Goal: Task Accomplishment & Management: Manage account settings

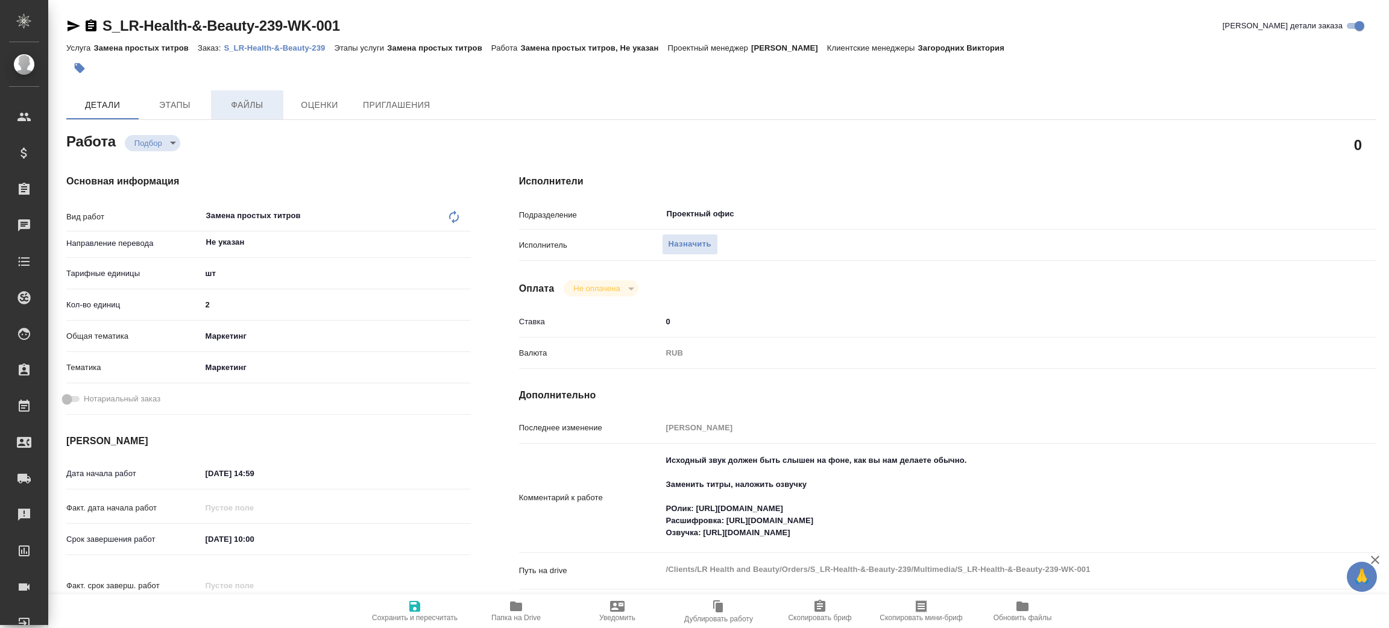
type textarea "x"
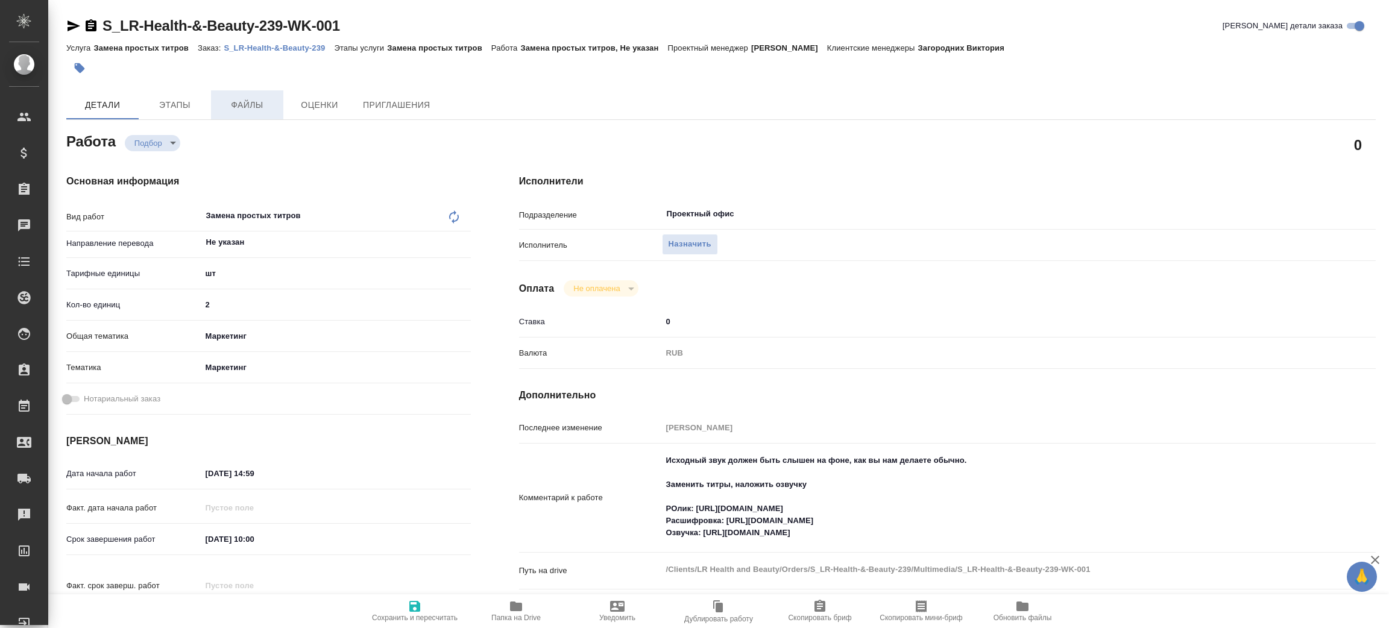
type textarea "x"
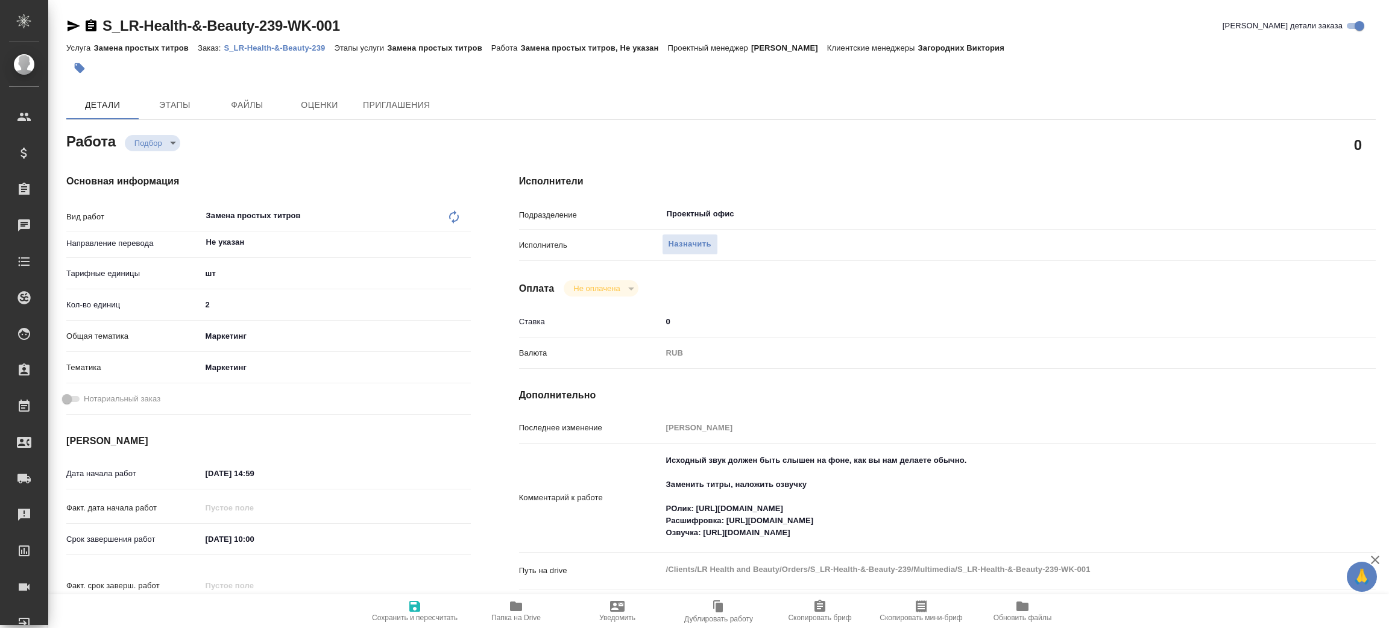
type textarea "x"
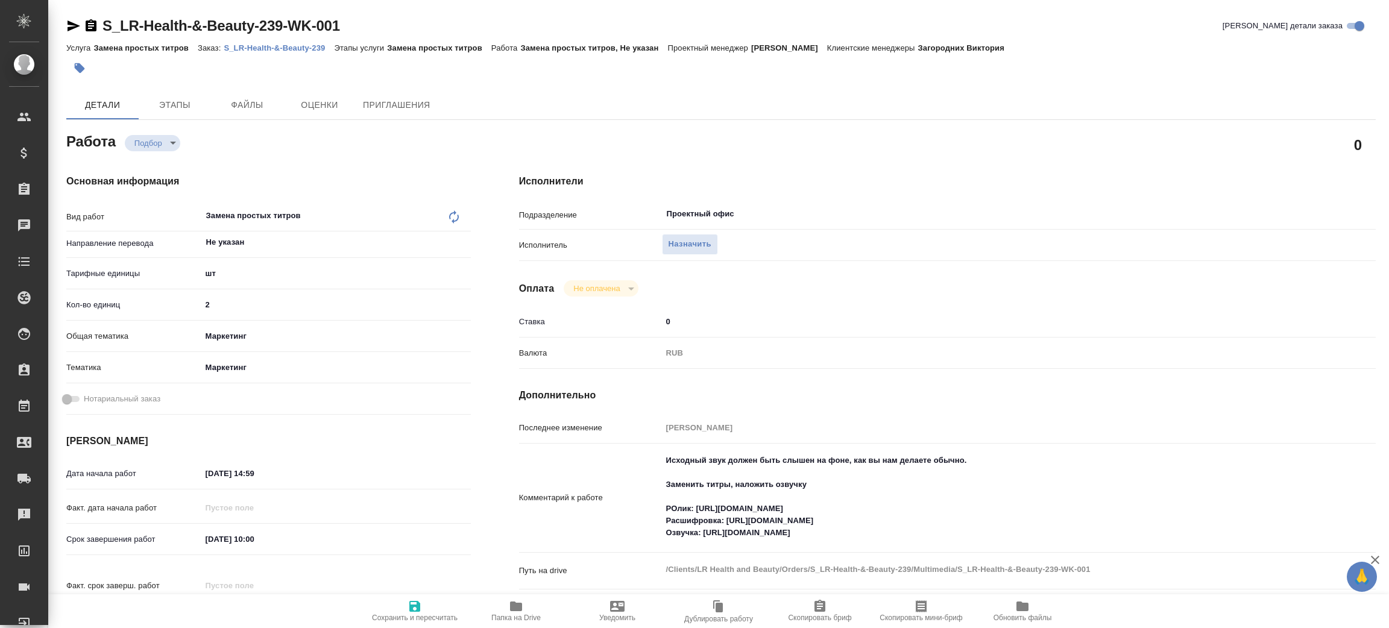
type textarea "x"
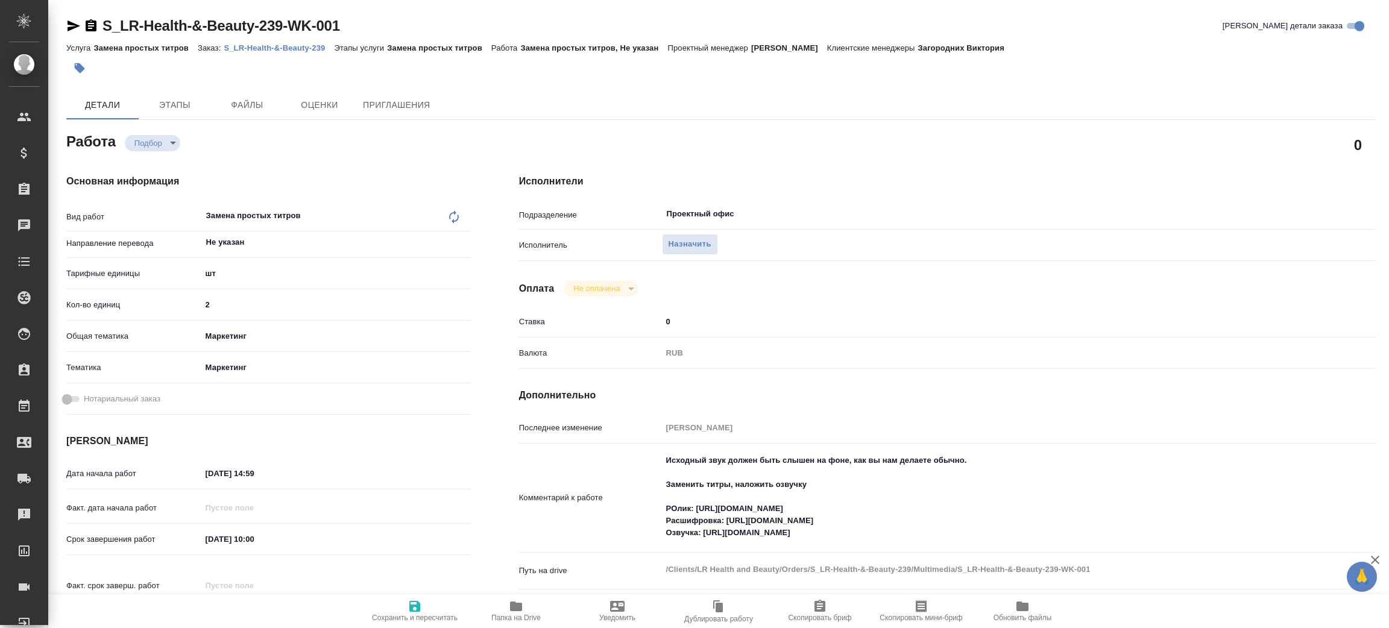
type textarea "x"
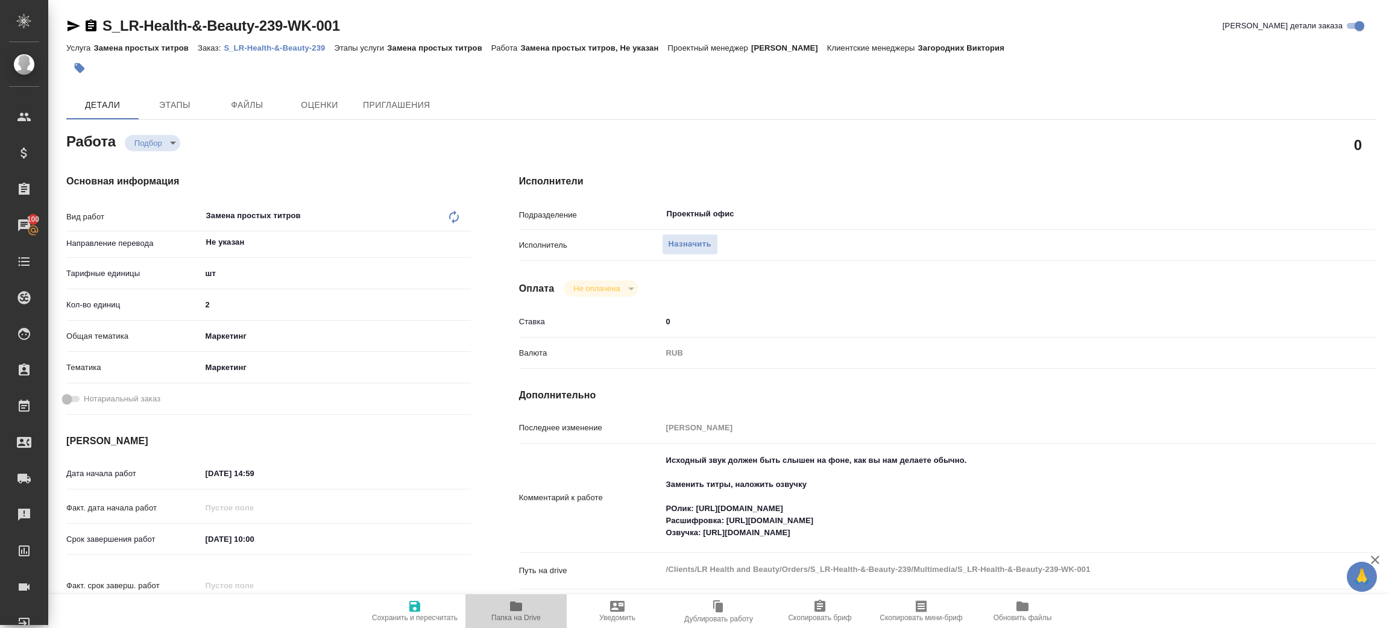
click at [520, 599] on icon "button" at bounding box center [516, 606] width 14 height 14
click at [270, 46] on p "S_LR-Health-&-Beauty-239" at bounding box center [279, 47] width 110 height 9
click at [697, 244] on span "Назначить" at bounding box center [690, 245] width 43 height 14
type textarea "x"
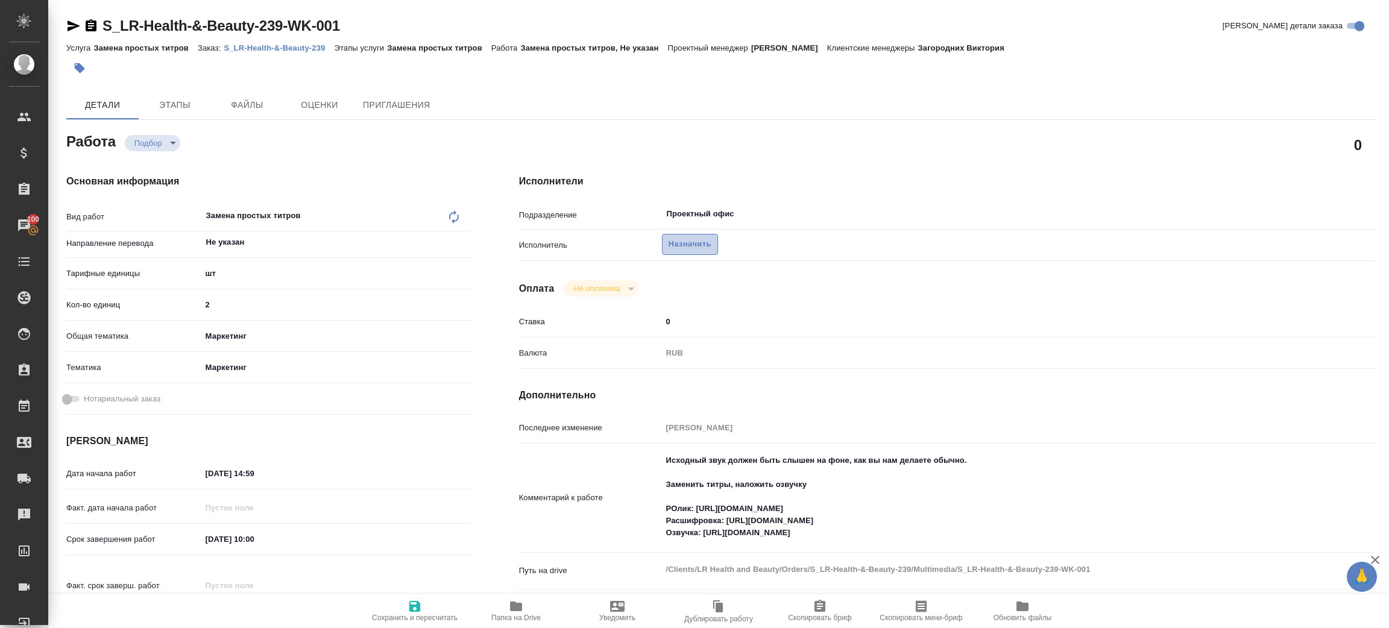
type textarea "x"
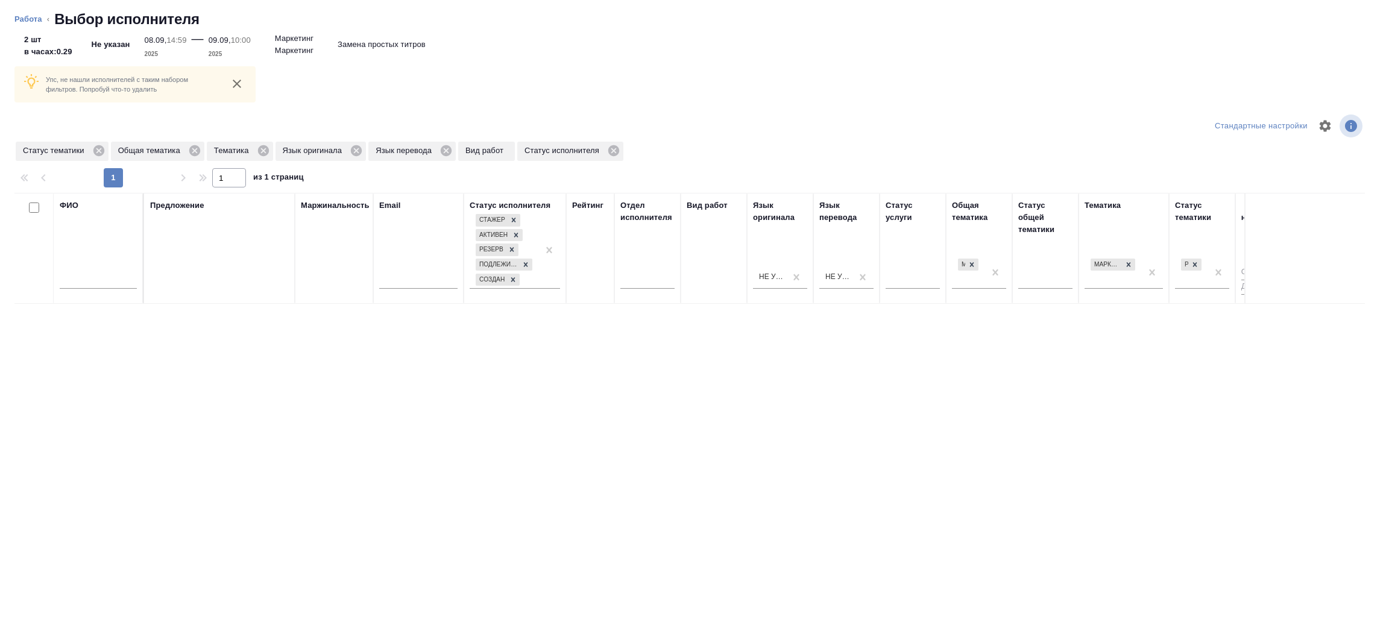
drag, startPoint x: 102, startPoint y: 266, endPoint x: 93, endPoint y: 309, distance: 43.9
click at [102, 269] on div at bounding box center [98, 283] width 77 height 30
drag, startPoint x: 93, startPoint y: 311, endPoint x: 99, endPoint y: 291, distance: 21.4
click at [93, 310] on div "ФИО Предложение Маржинальность Email Статус исполнителя Стажер Активен Резерв П…" at bounding box center [689, 383] width 1350 height 380
click at [99, 291] on div at bounding box center [98, 283] width 77 height 30
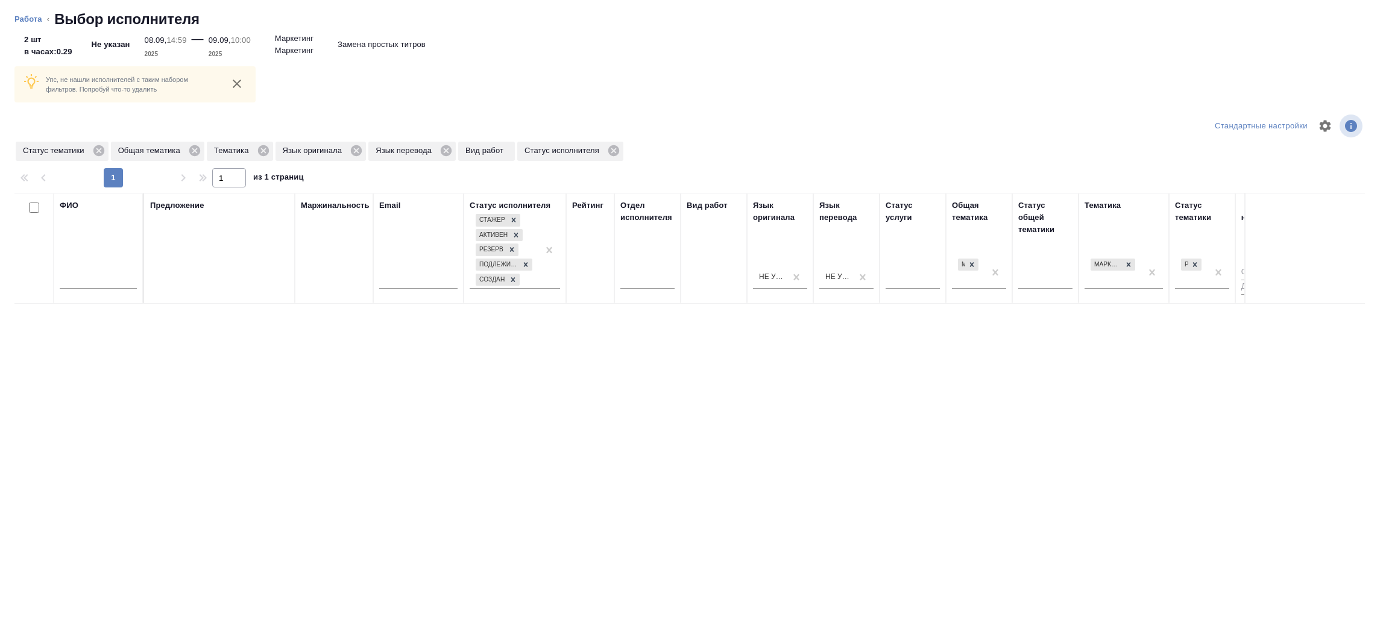
click at [102, 283] on input "text" at bounding box center [98, 281] width 77 height 15
type input "зенков"
click at [191, 148] on icon at bounding box center [194, 150] width 11 height 11
click at [167, 151] on icon at bounding box center [167, 150] width 11 height 11
click at [97, 147] on icon at bounding box center [98, 150] width 11 height 11
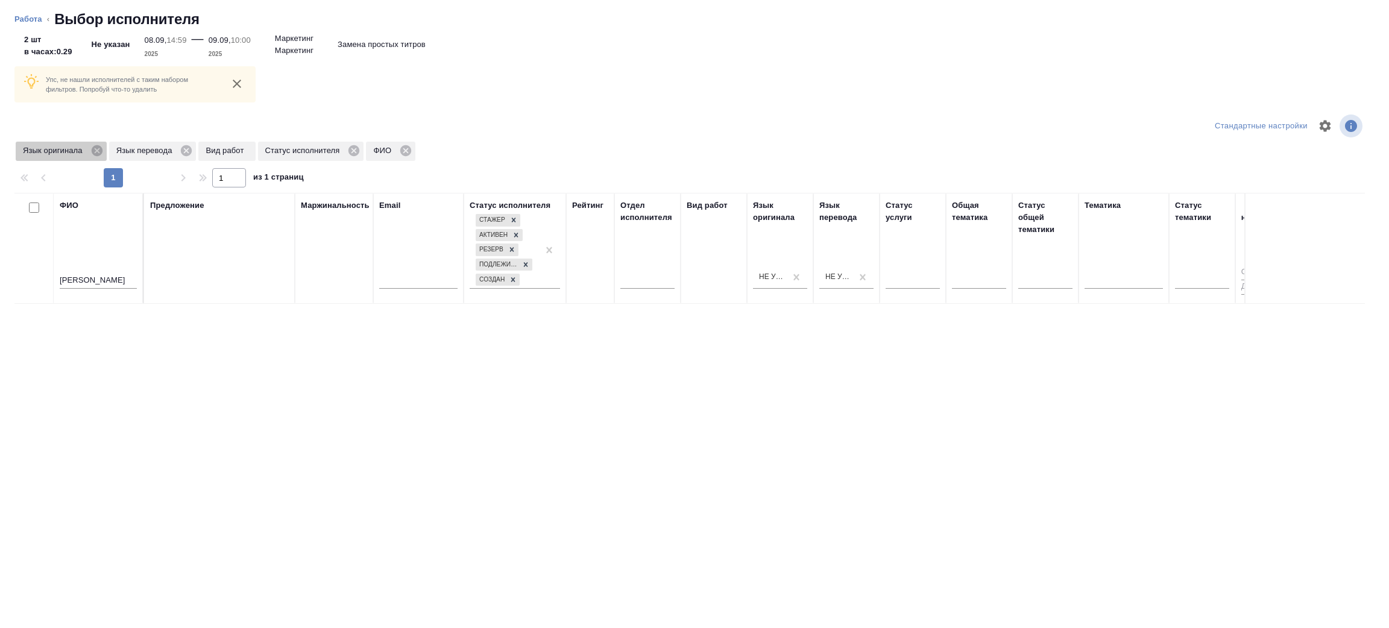
click at [97, 147] on icon at bounding box center [96, 150] width 11 height 11
click at [93, 148] on icon at bounding box center [93, 150] width 11 height 11
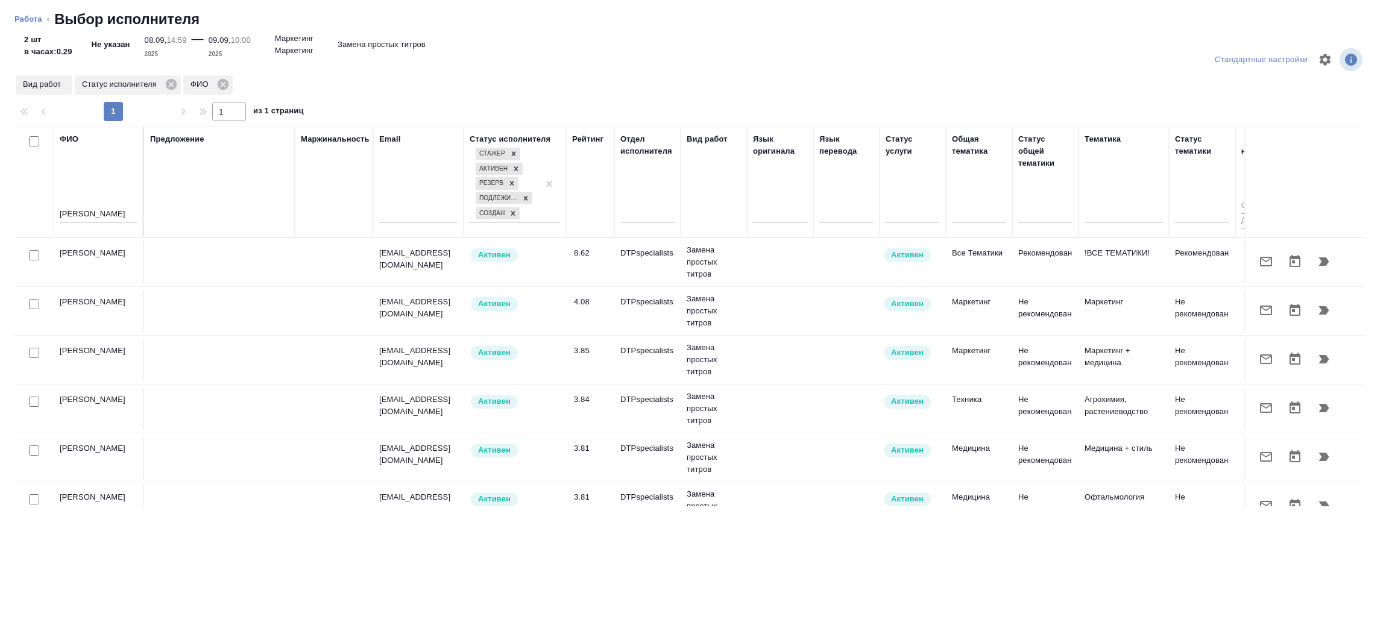
click at [1317, 264] on icon "button" at bounding box center [1324, 261] width 14 height 14
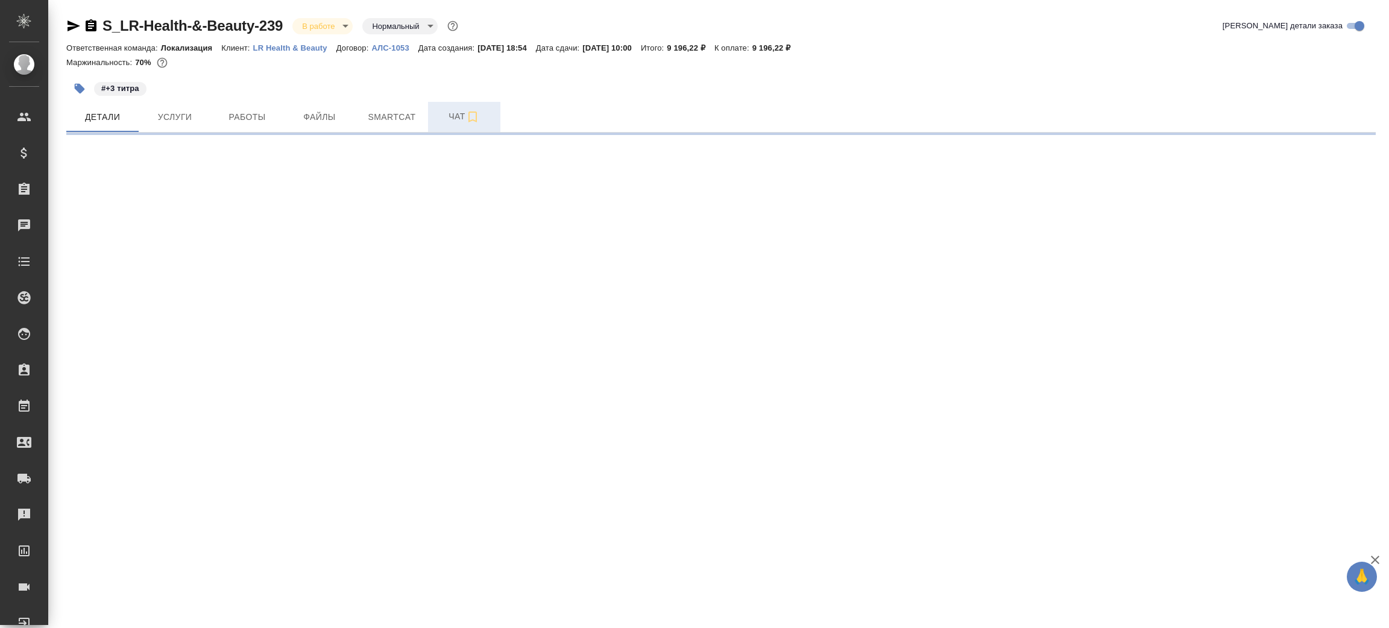
select select "RU"
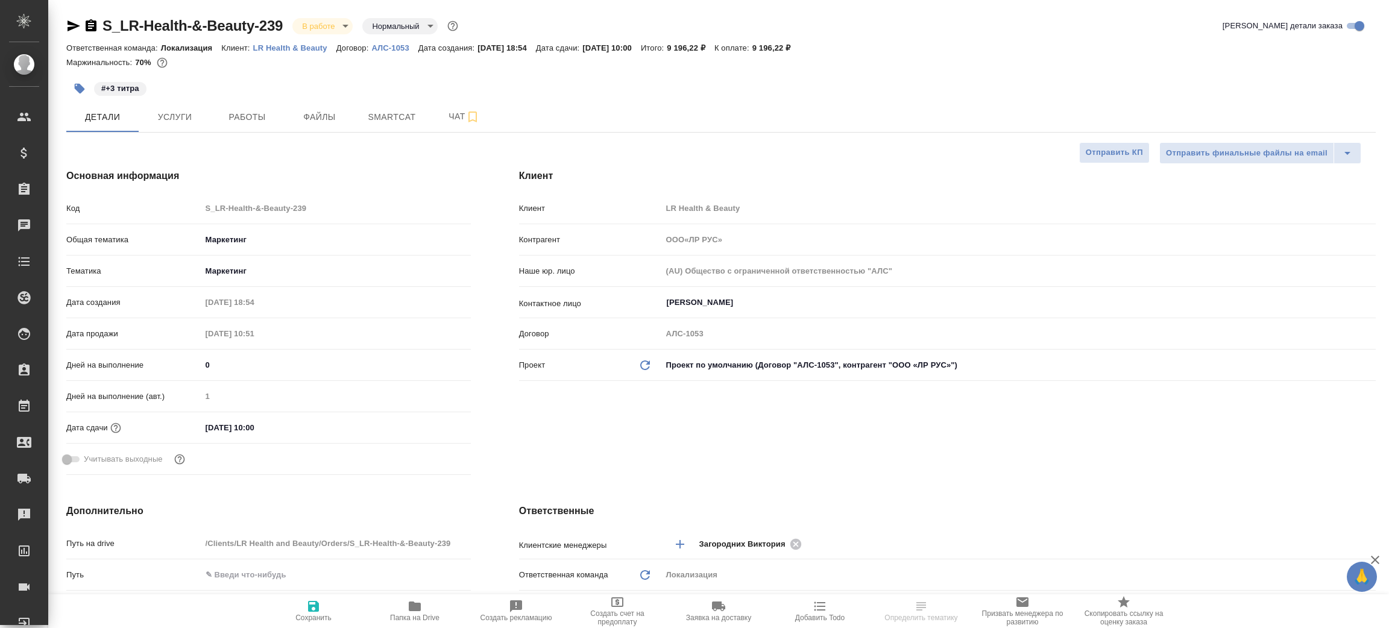
type textarea "x"
type input "ООО«ЛР РУС»"
type textarea "x"
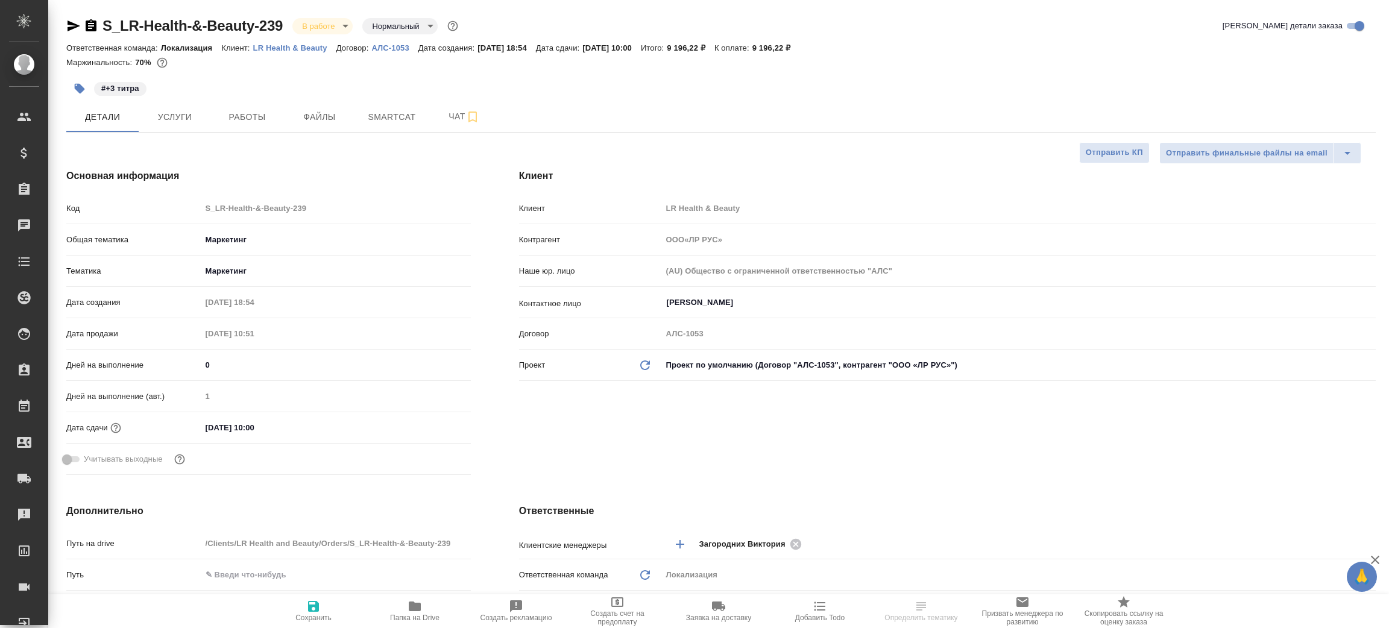
type textarea "x"
type input "[PERSON_NAME]"
type input "Сеитов Павел"
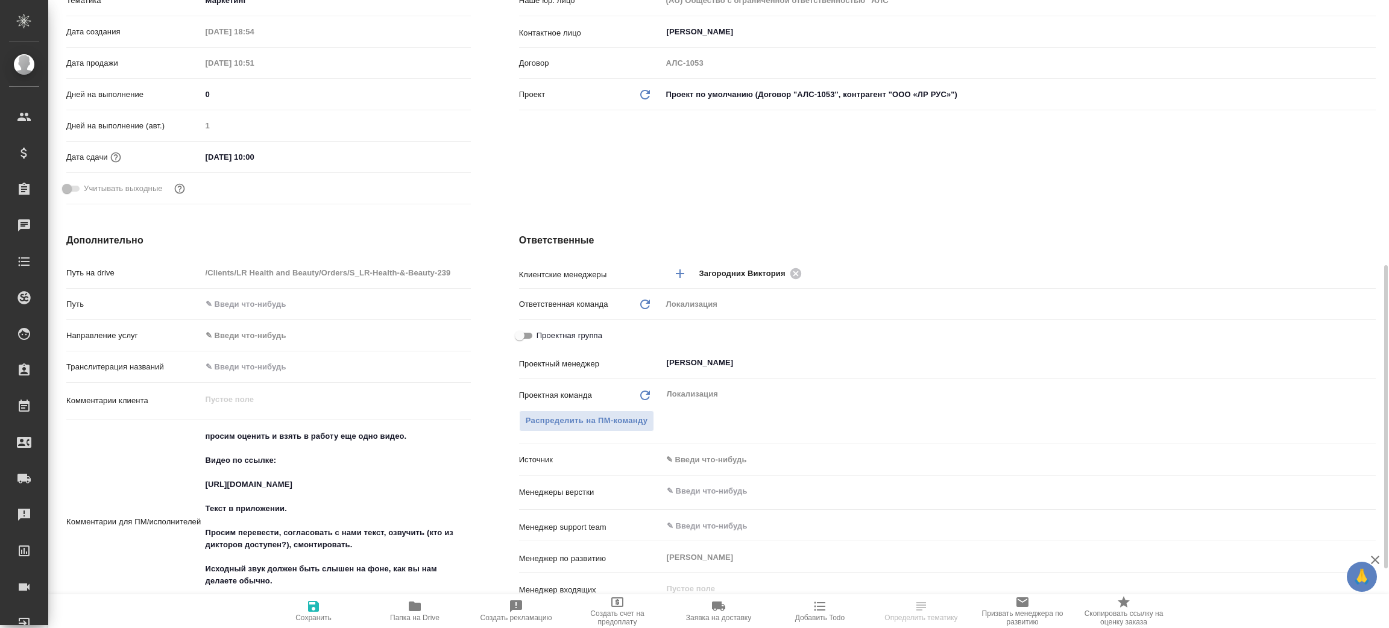
scroll to position [362, 0]
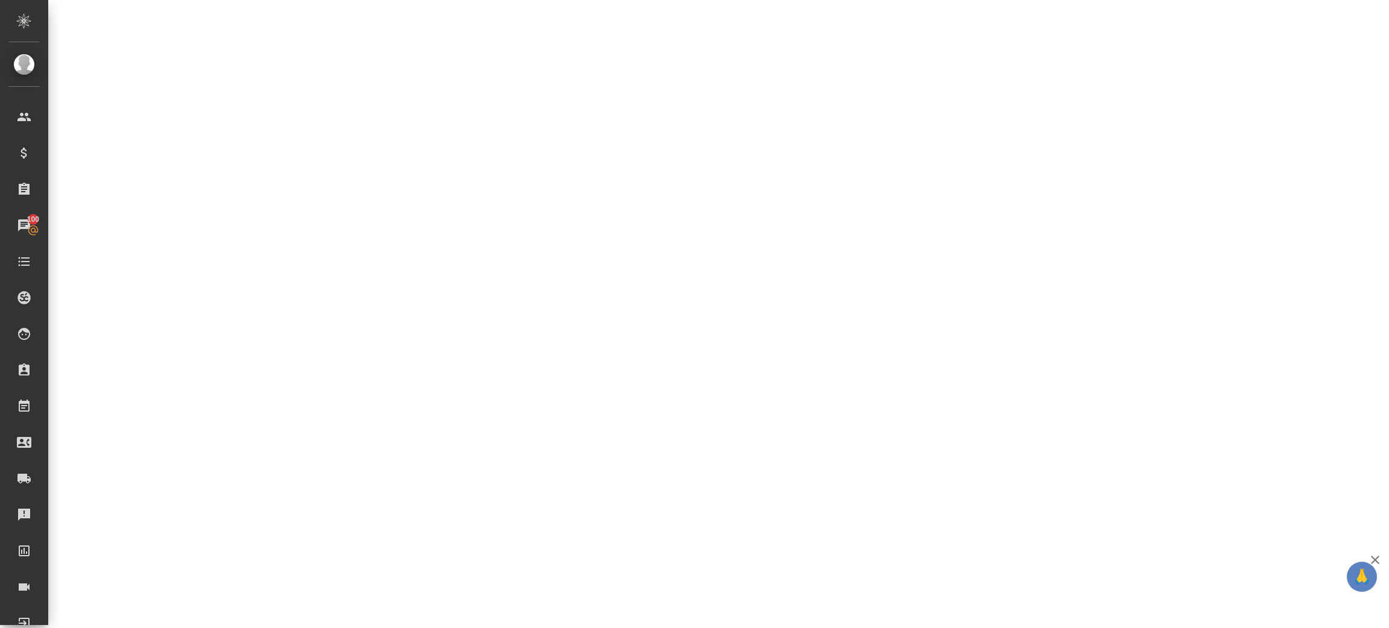
select select "RU"
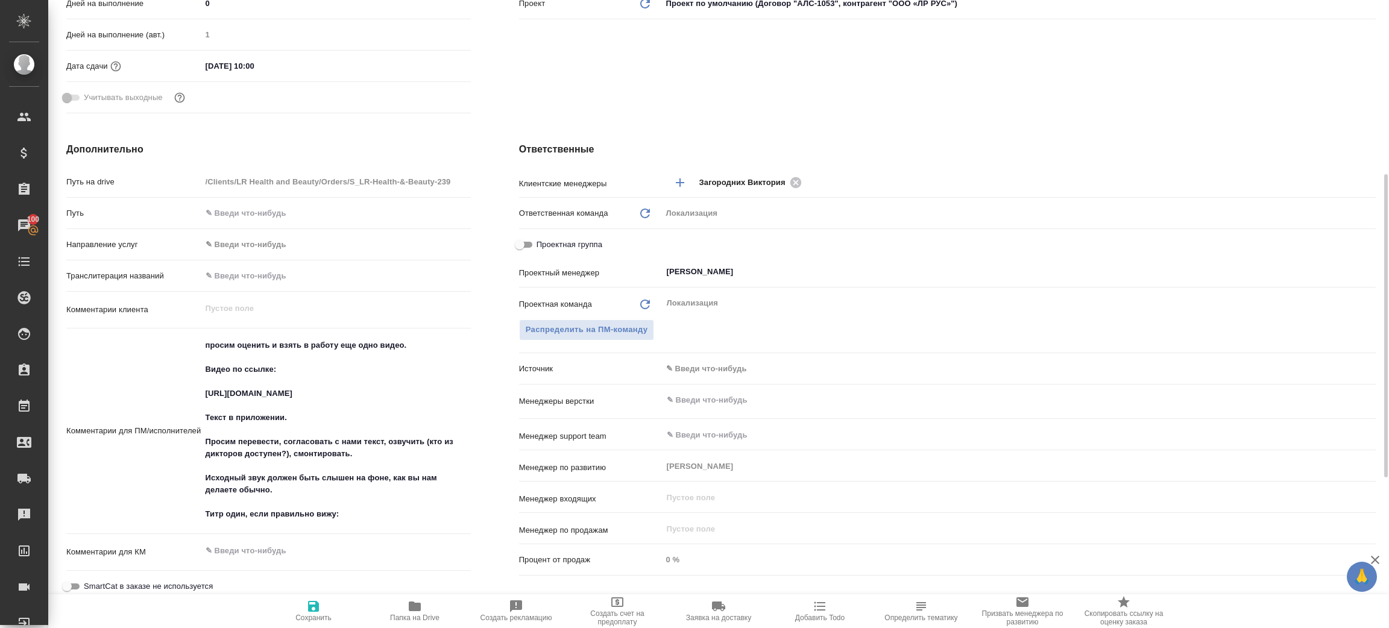
type textarea "x"
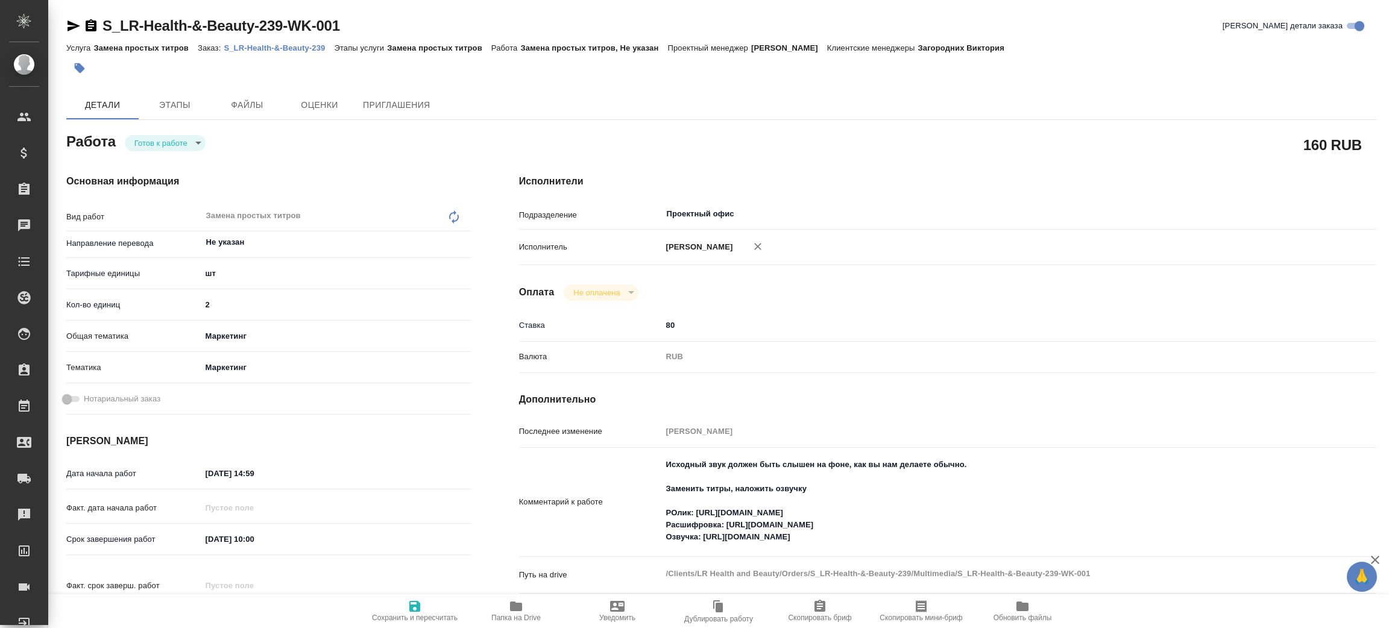
type textarea "x"
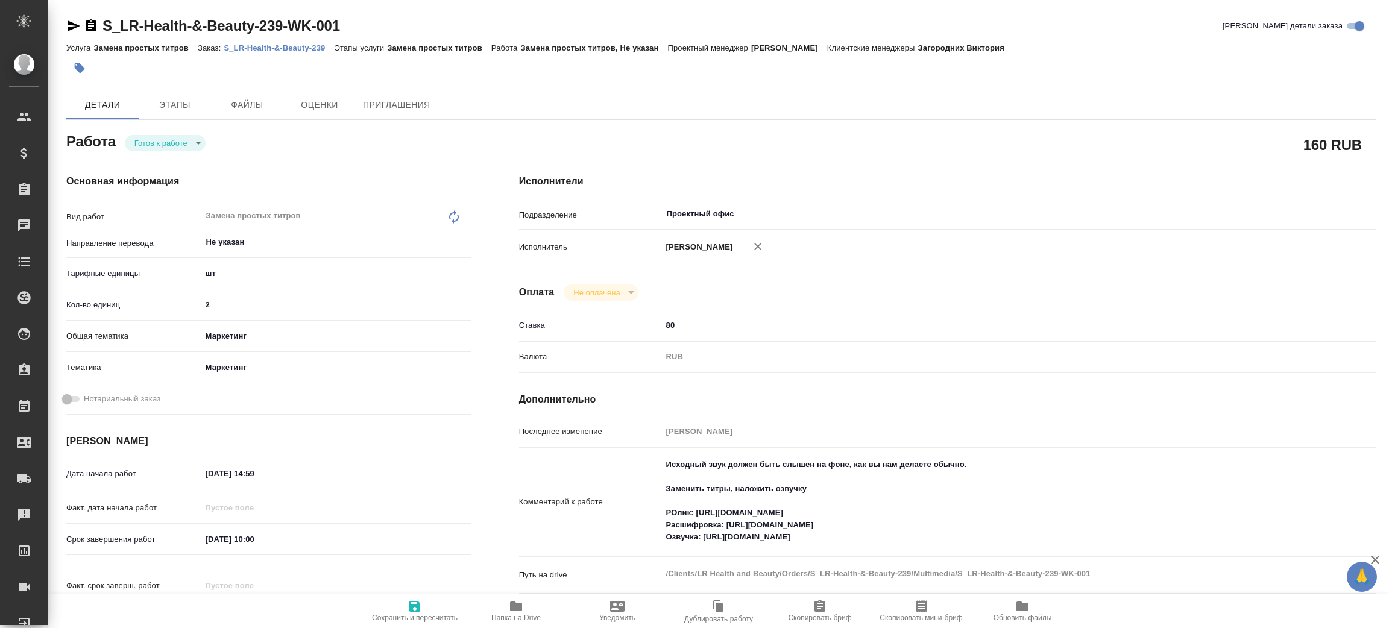
type textarea "x"
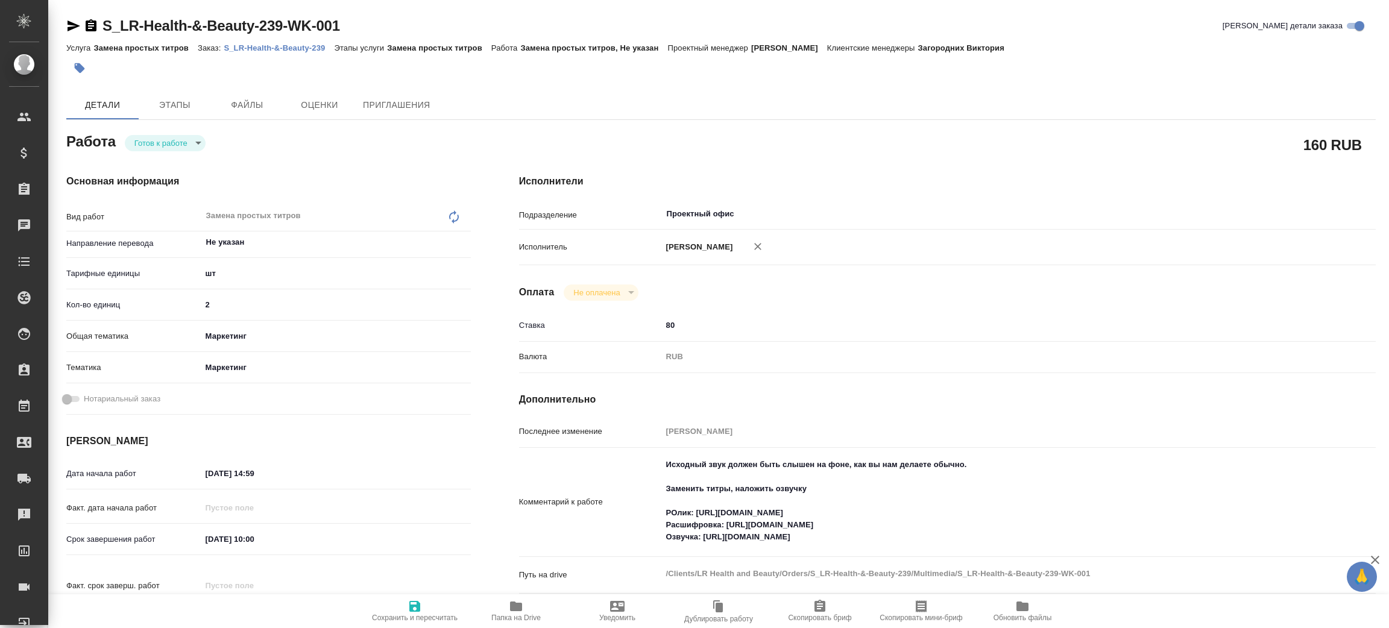
type textarea "x"
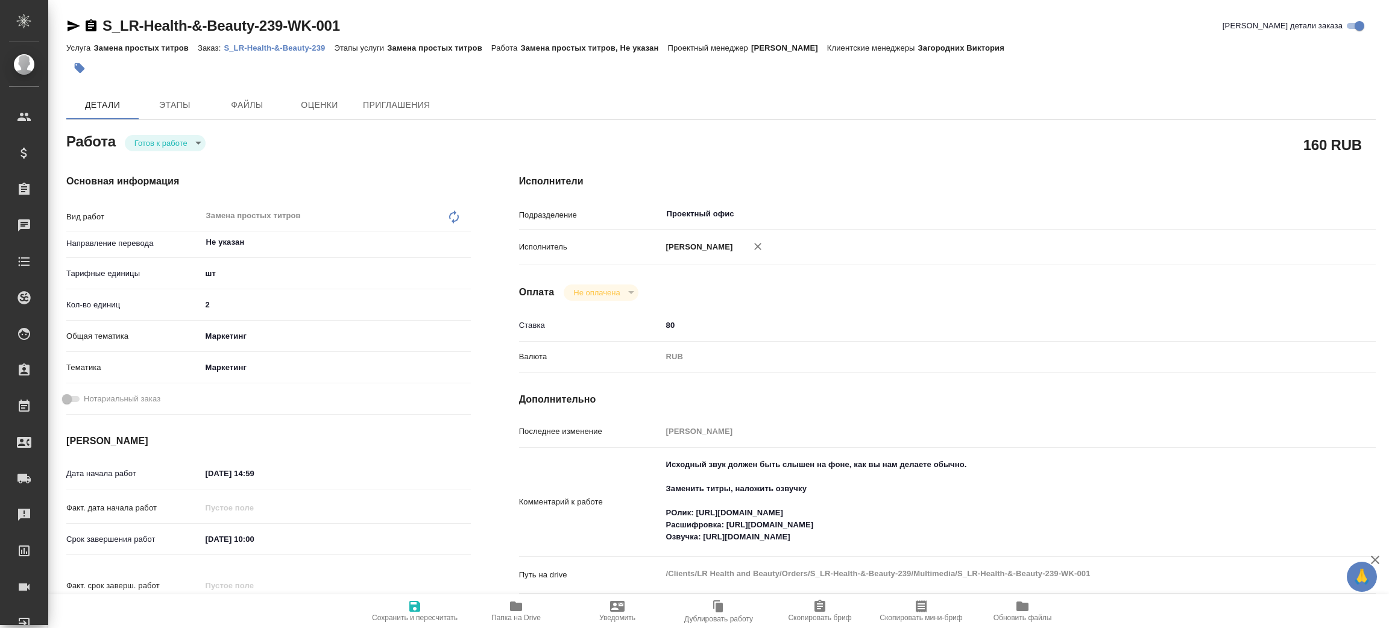
type textarea "x"
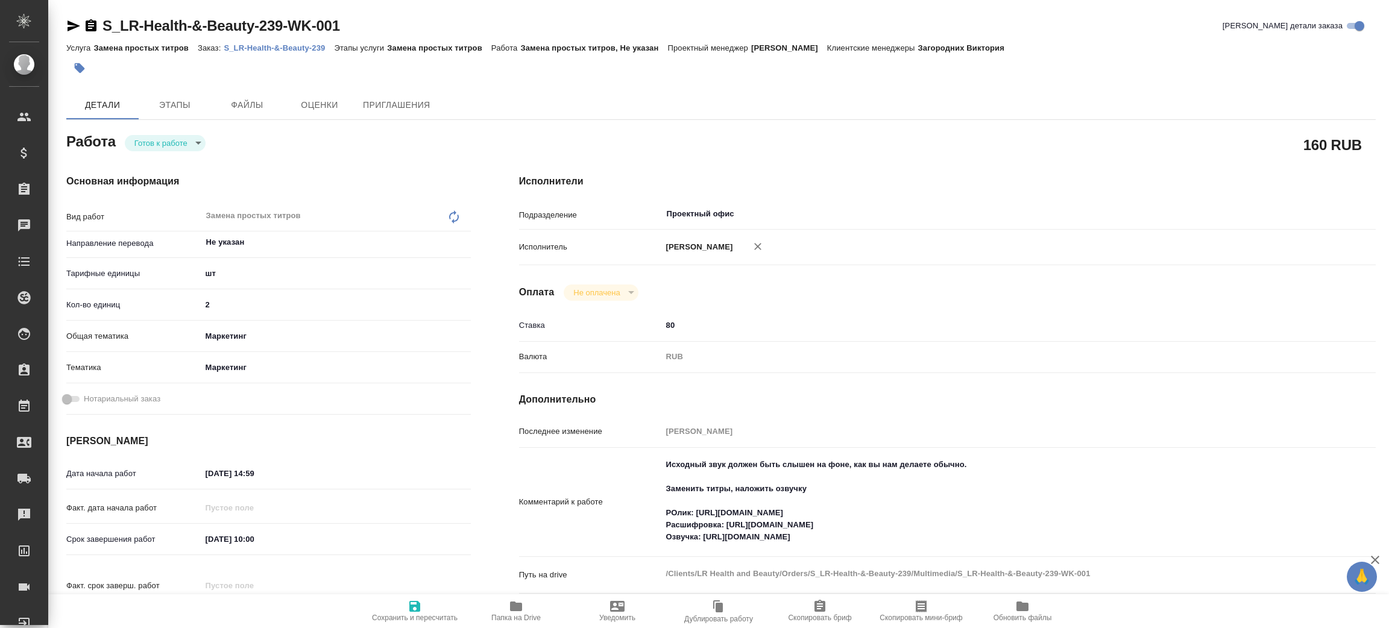
type textarea "x"
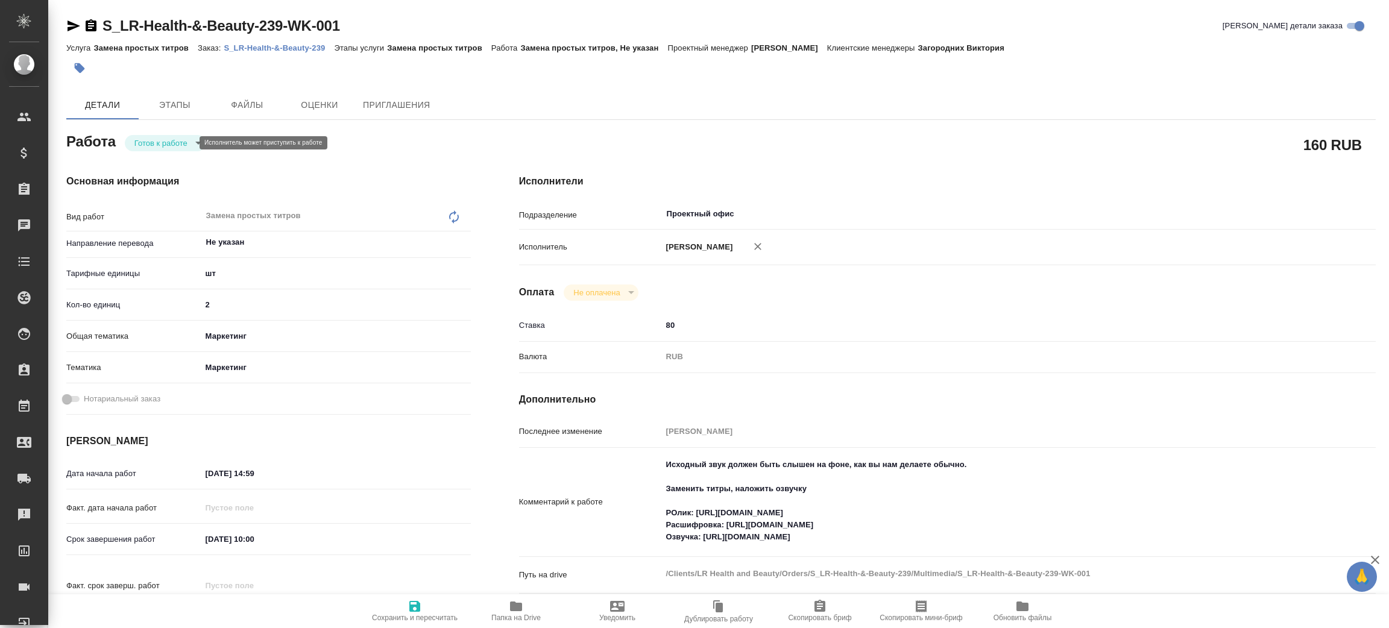
click at [176, 147] on body "🙏 .cls-1 fill:#fff; AWATERA [PERSON_NAME] Спецификации Заказы Чаты Todo Проекты…" at bounding box center [694, 314] width 1389 height 628
click at [171, 155] on li "В работе" at bounding box center [165, 163] width 81 height 20
type textarea "x"
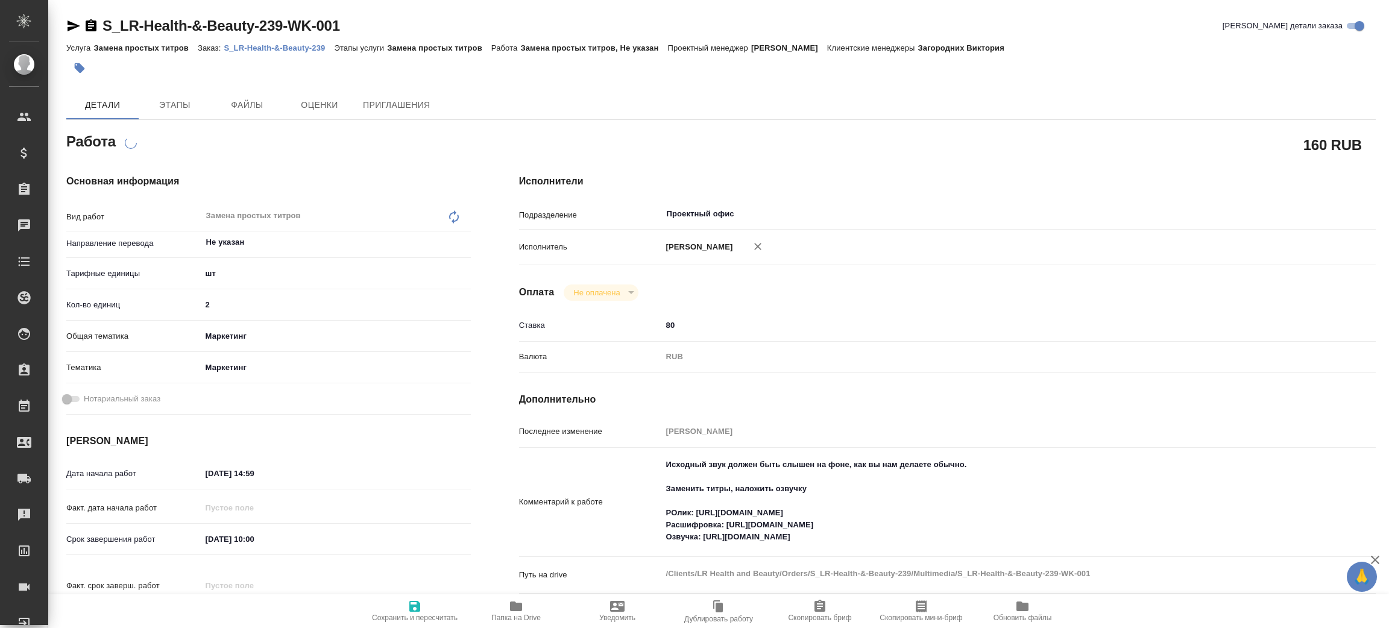
type textarea "x"
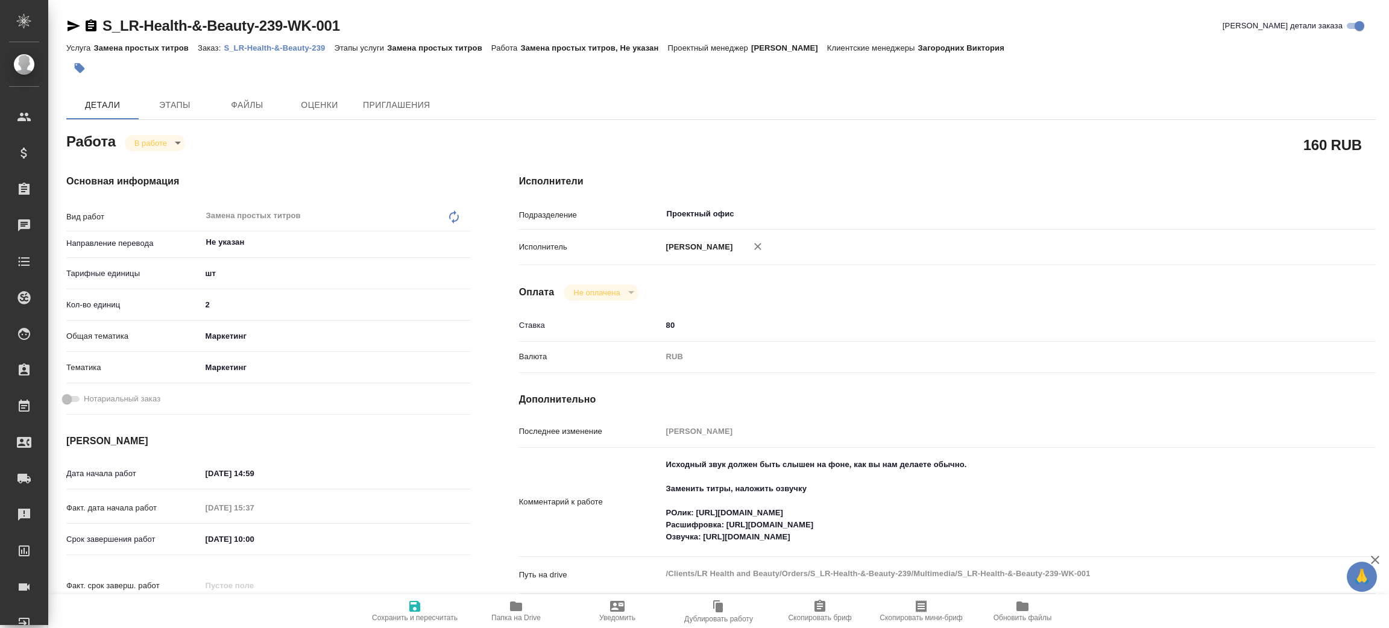
type textarea "x"
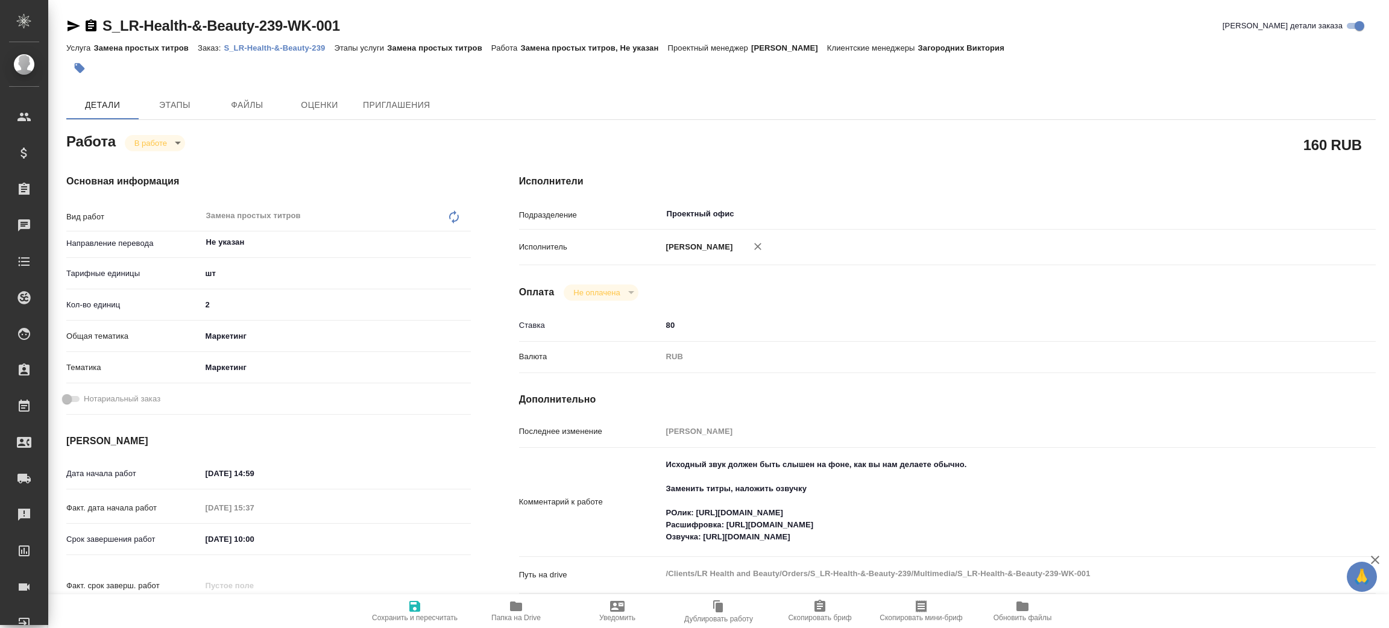
type textarea "x"
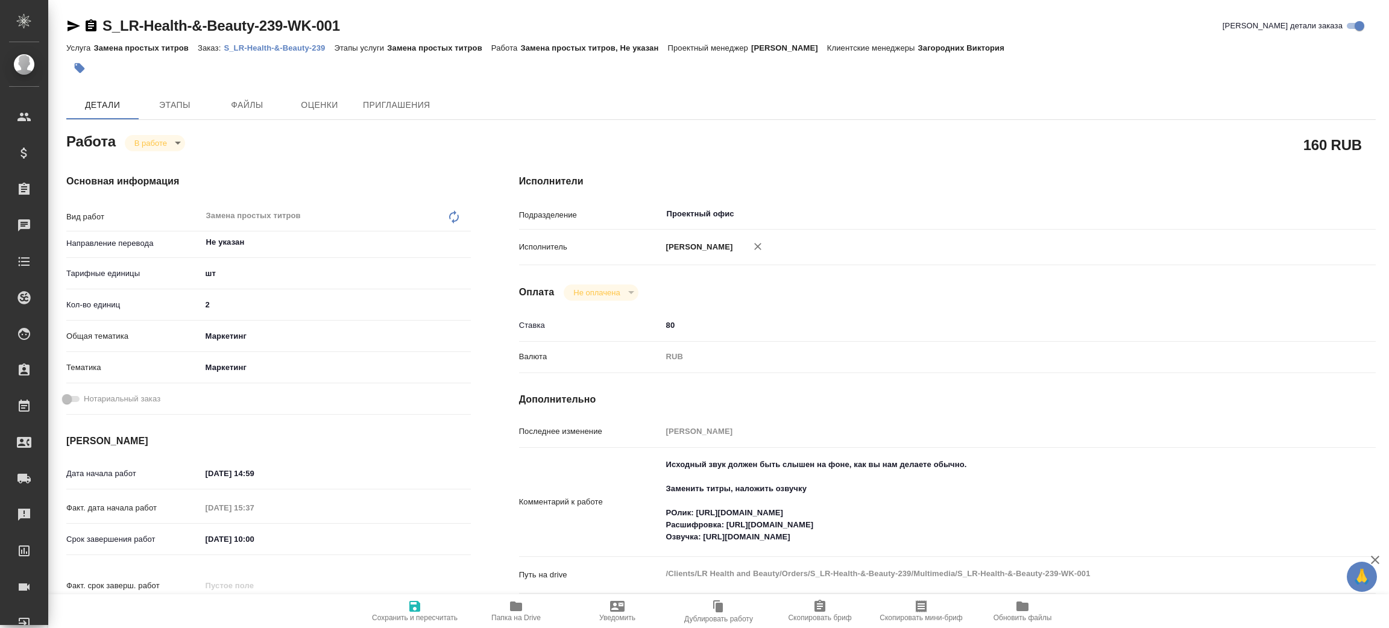
type textarea "x"
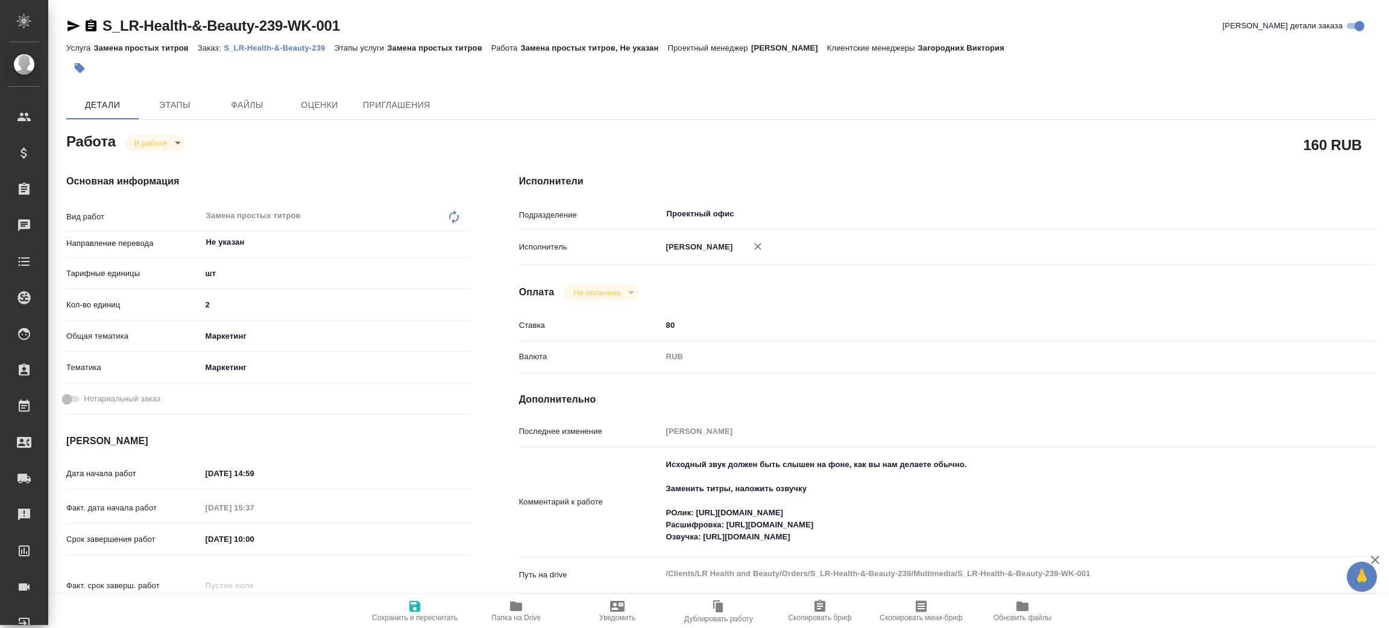
type textarea "x"
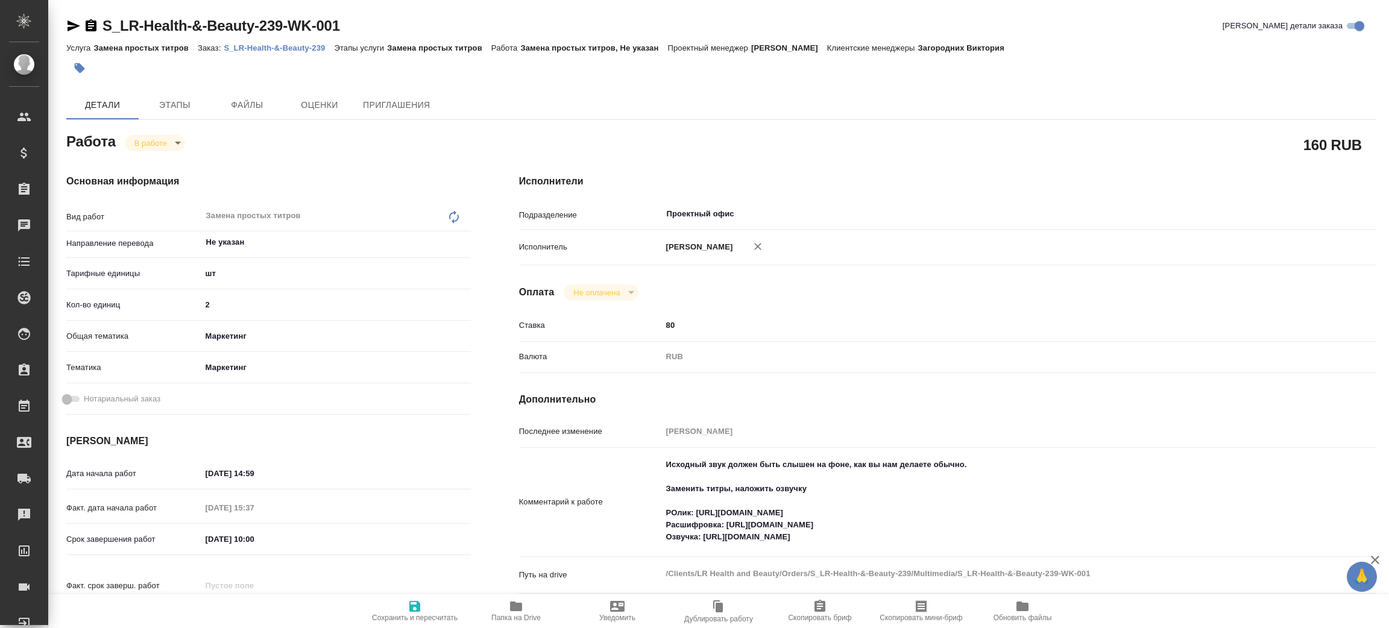
type textarea "x"
